Goal: Register for event/course

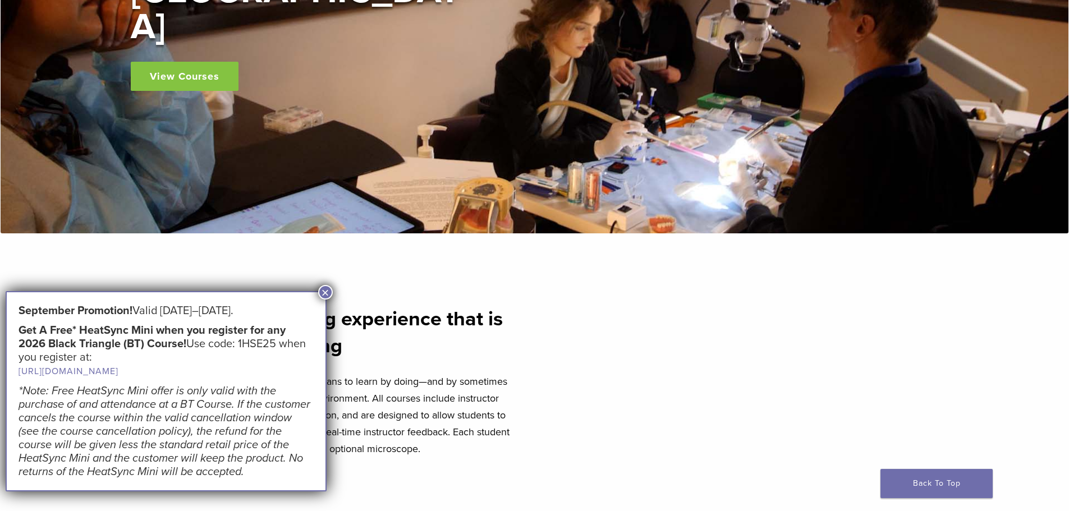
scroll to position [281, 0]
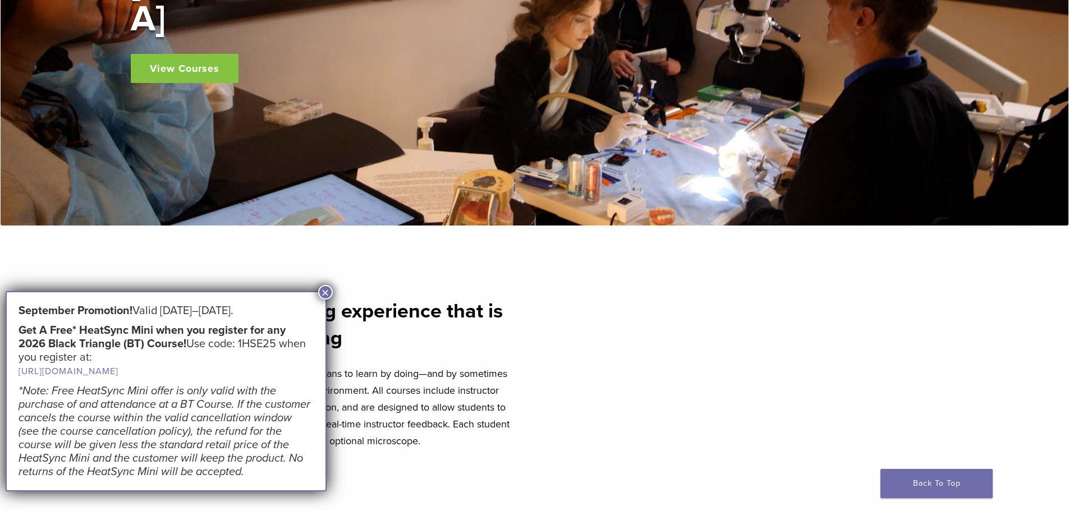
click at [325, 293] on button "×" at bounding box center [325, 292] width 15 height 15
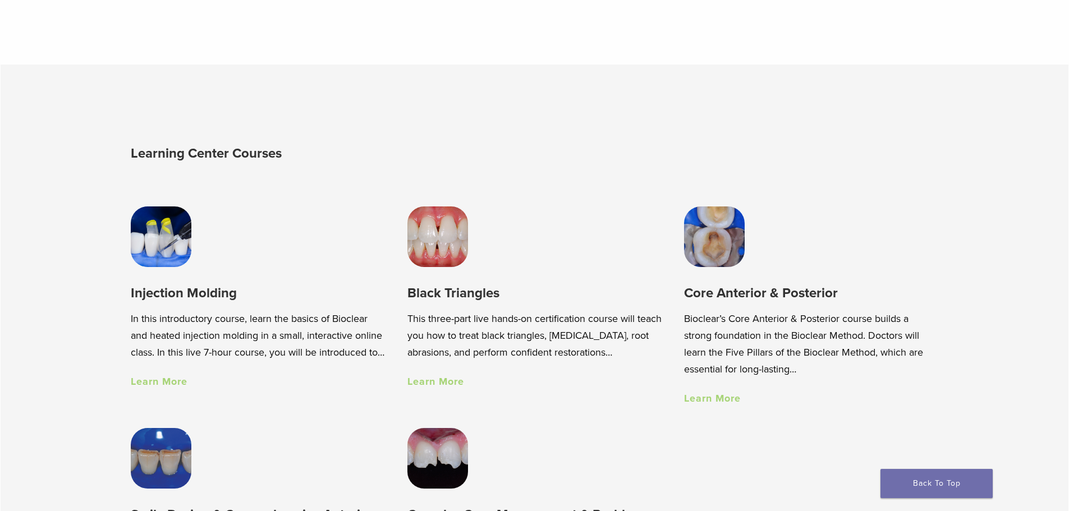
scroll to position [842, 0]
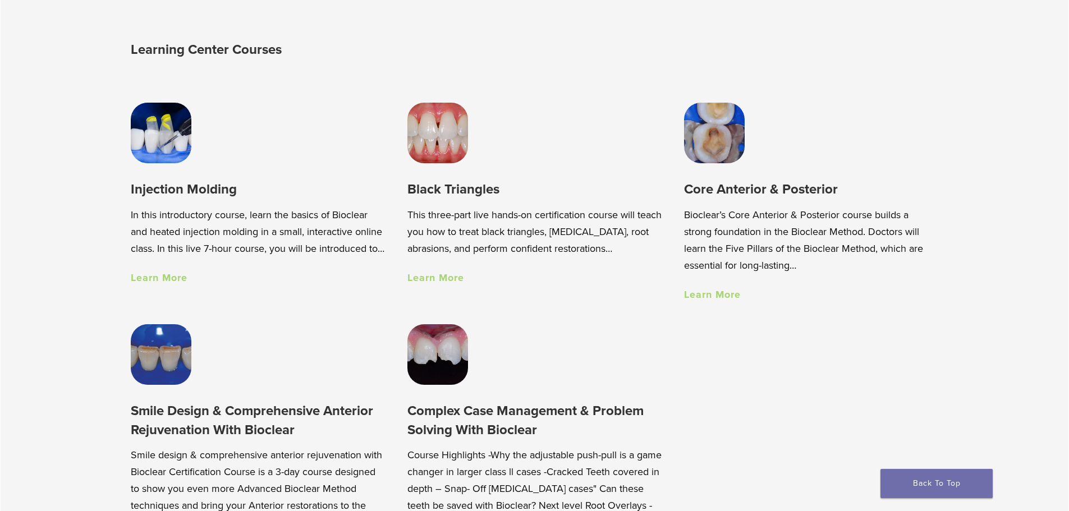
click at [458, 283] on link "Learn More" at bounding box center [435, 278] width 57 height 12
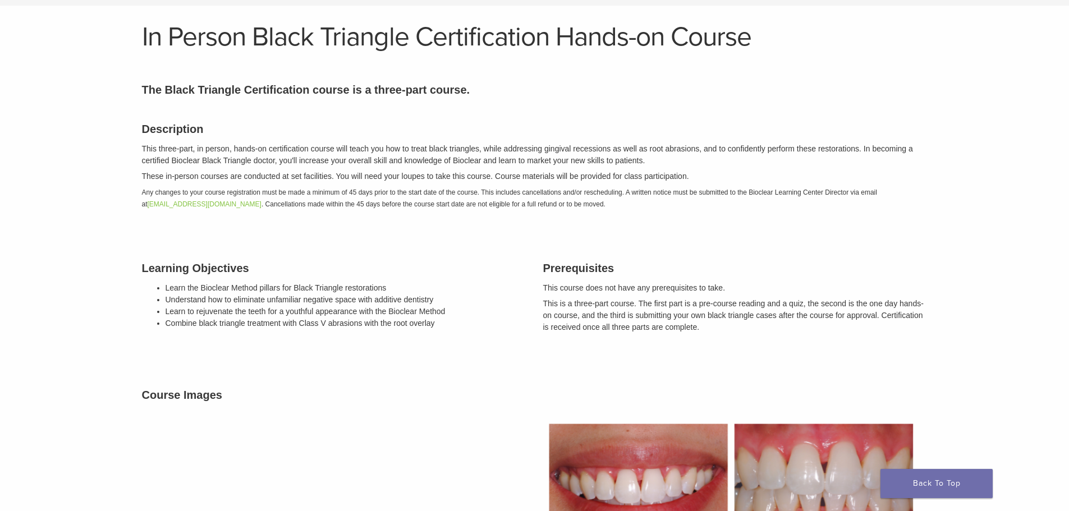
scroll to position [56, 0]
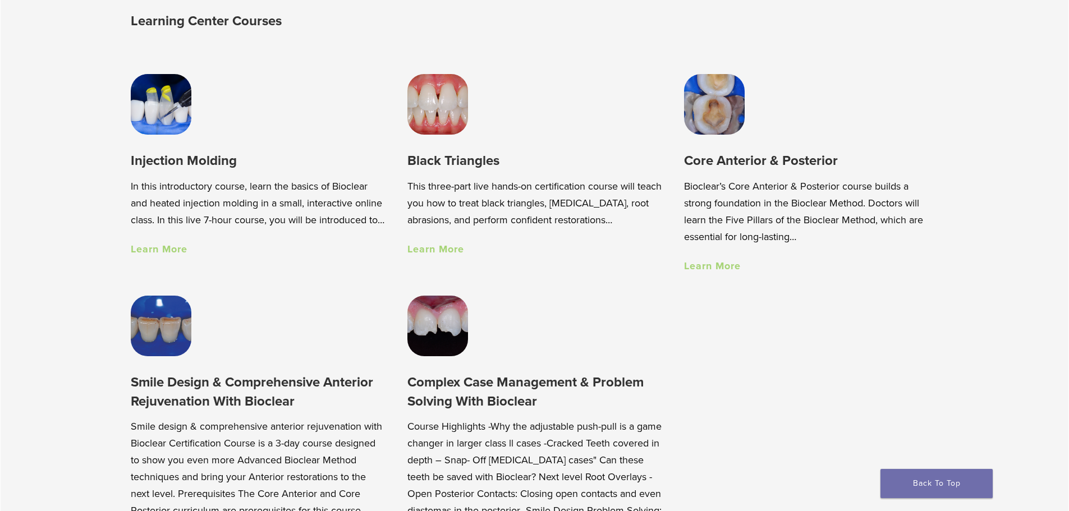
scroll to position [842, 0]
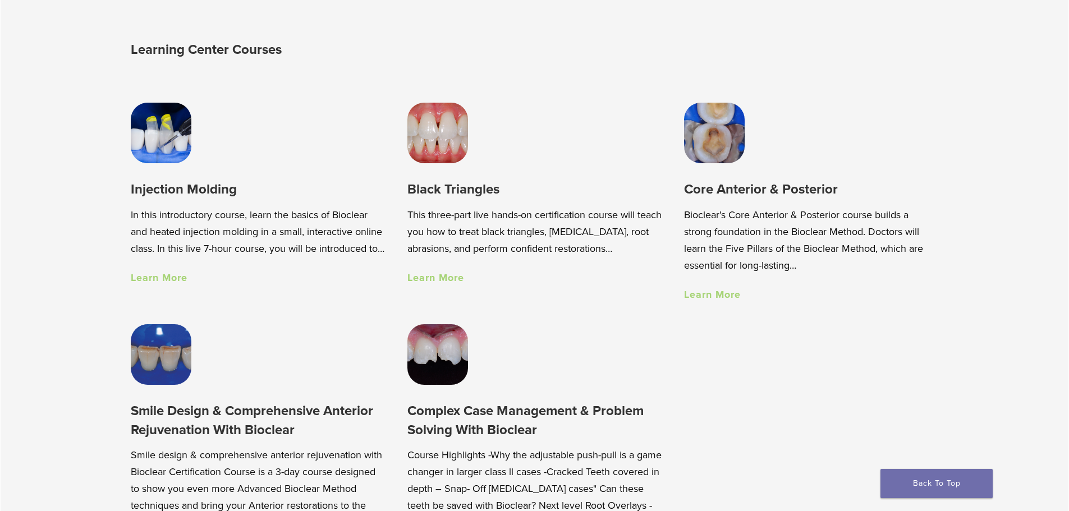
click at [723, 299] on link "Learn More" at bounding box center [712, 294] width 57 height 12
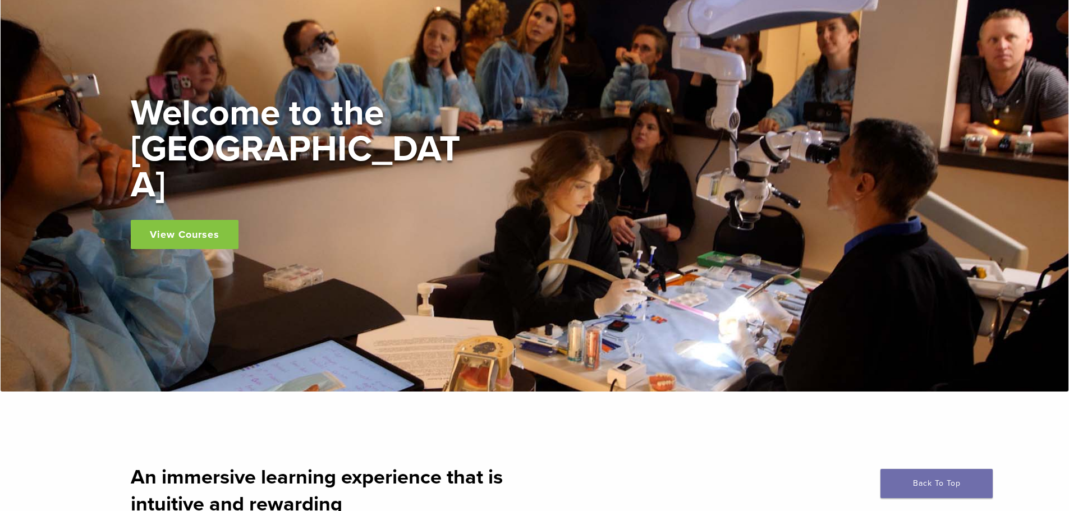
scroll to position [112, 0]
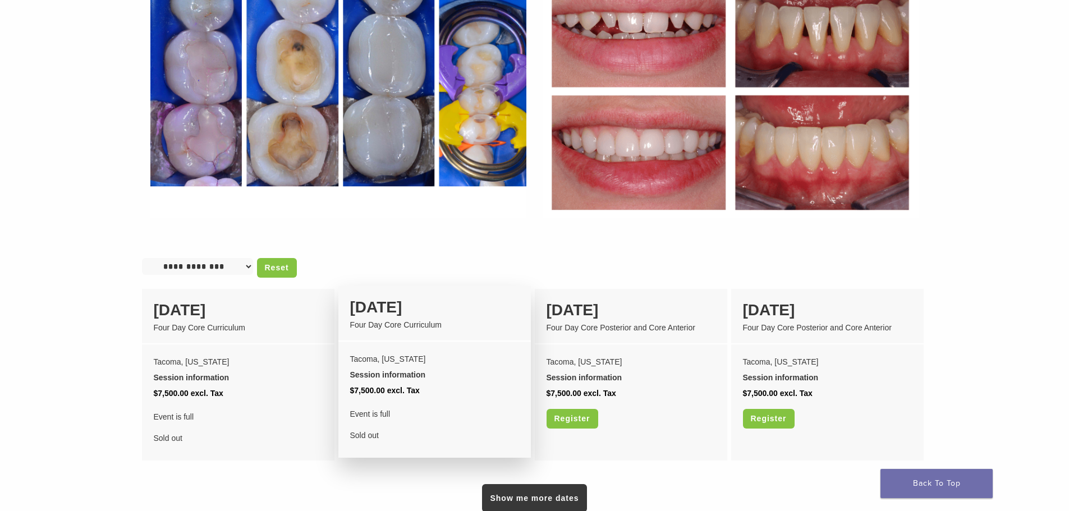
scroll to position [730, 0]
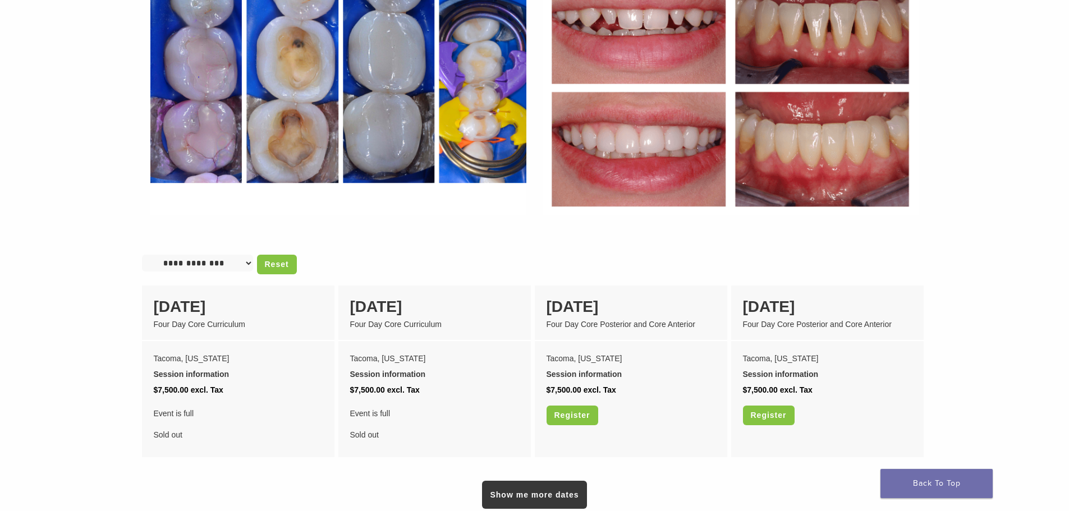
click at [246, 255] on select "**********" at bounding box center [197, 263] width 111 height 17
drag, startPoint x: 250, startPoint y: 250, endPoint x: 258, endPoint y: 237, distance: 15.4
click at [250, 255] on select "**********" at bounding box center [197, 263] width 111 height 17
click at [305, 217] on div "Course Images" at bounding box center [535, 75] width 802 height 319
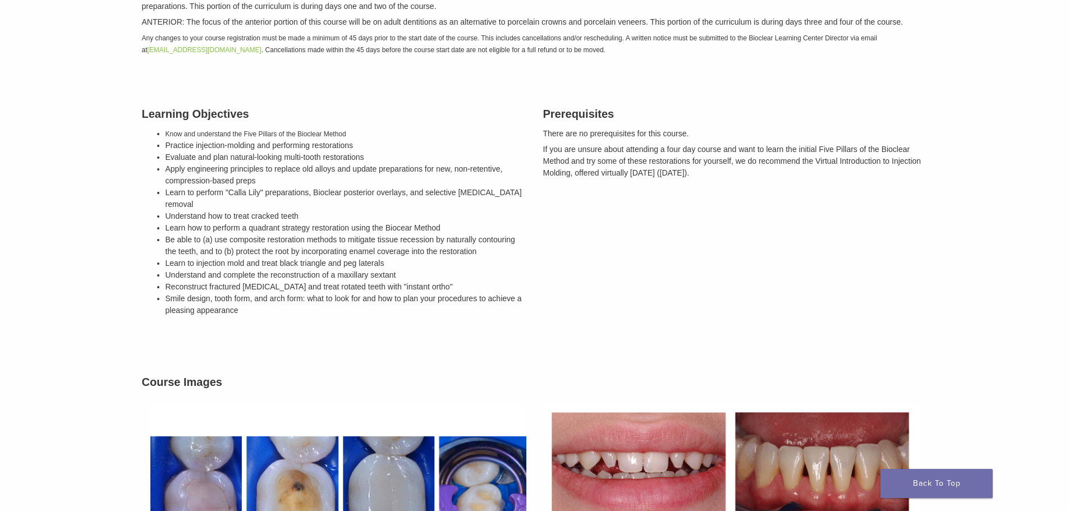
scroll to position [168, 0]
